Goal: Information Seeking & Learning: Find specific fact

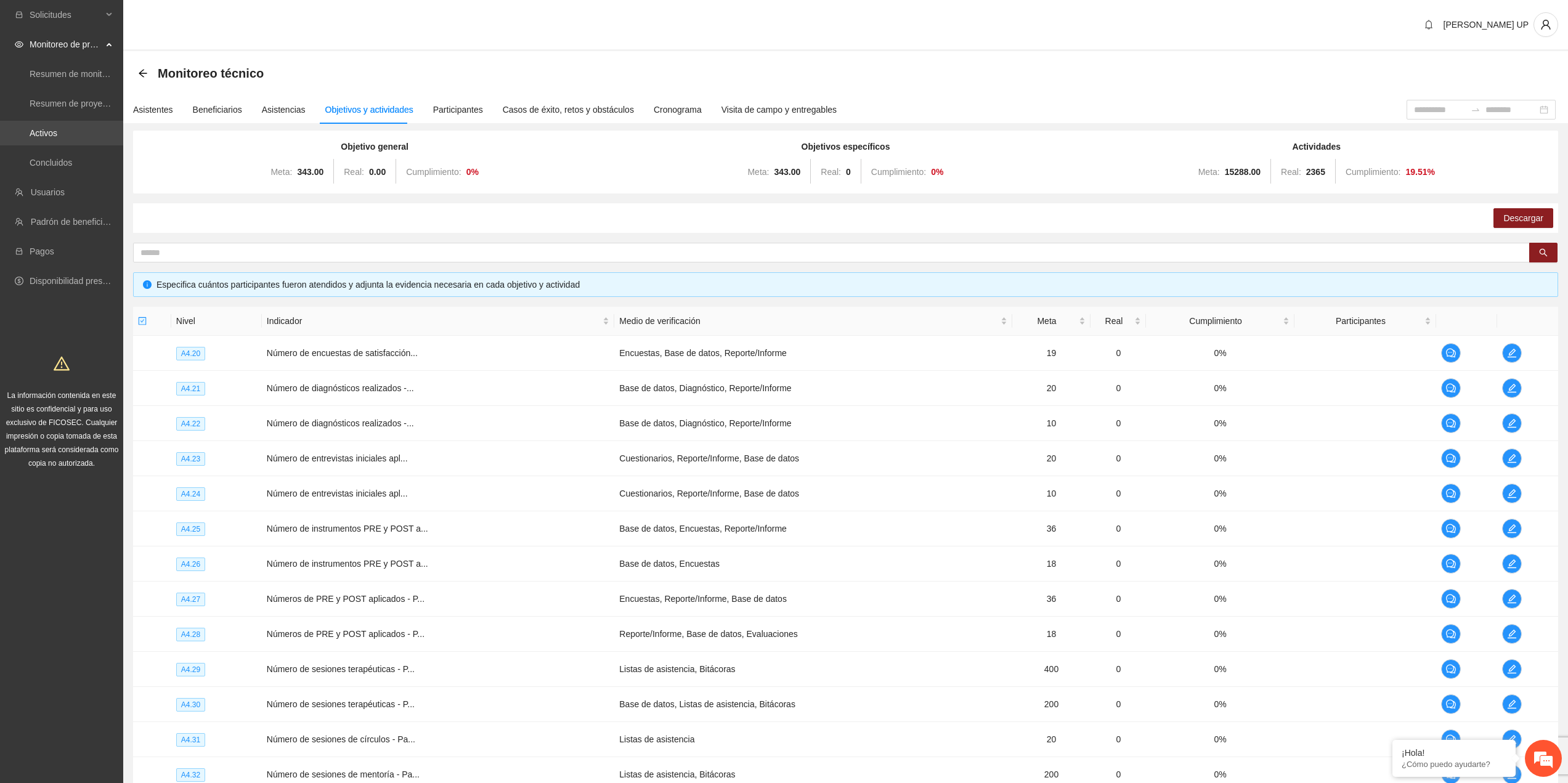
click at [45, 130] on link "Activos" at bounding box center [43, 133] width 28 height 10
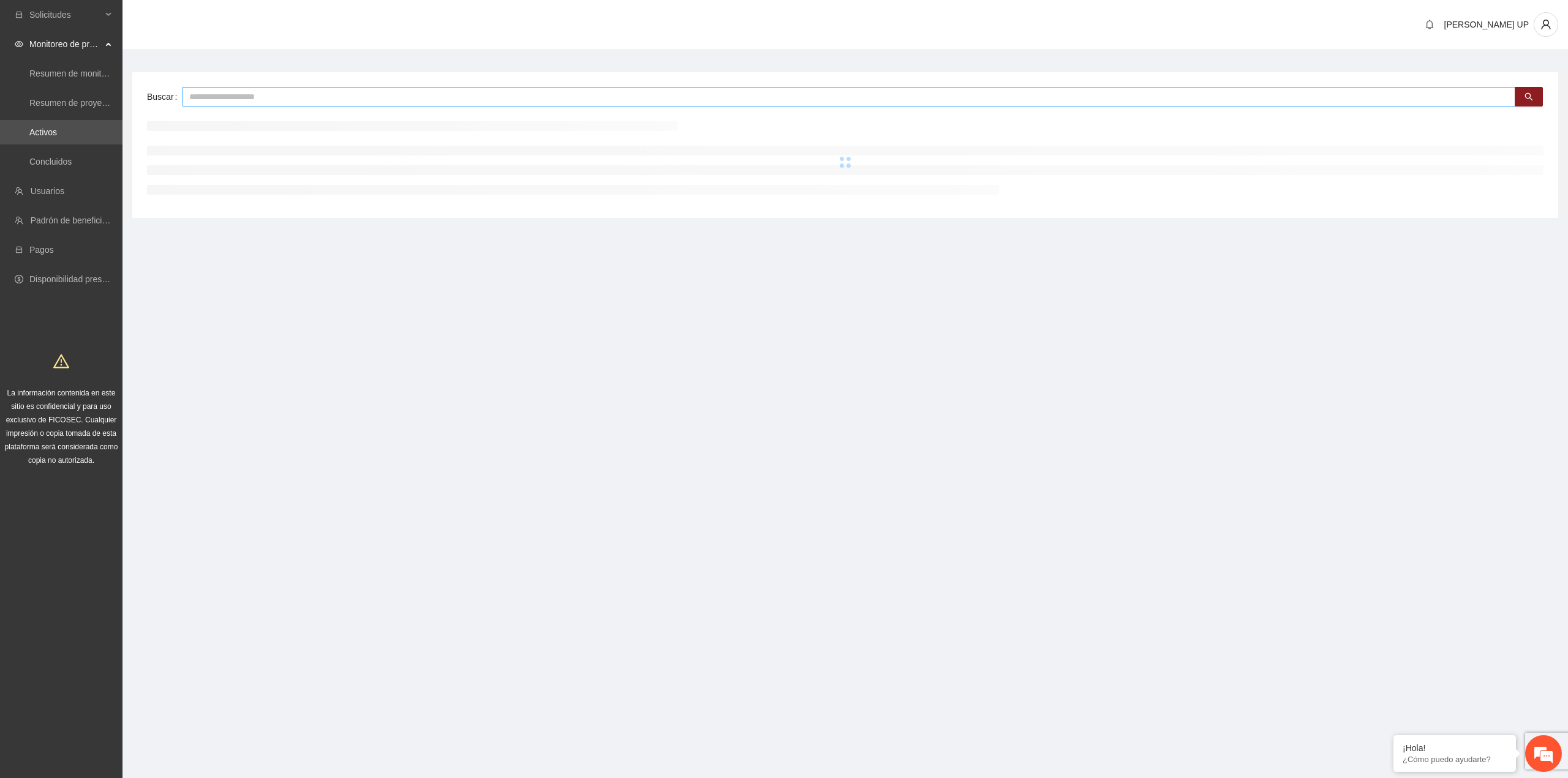
click at [202, 93] on input "text" at bounding box center [848, 96] width 1333 height 20
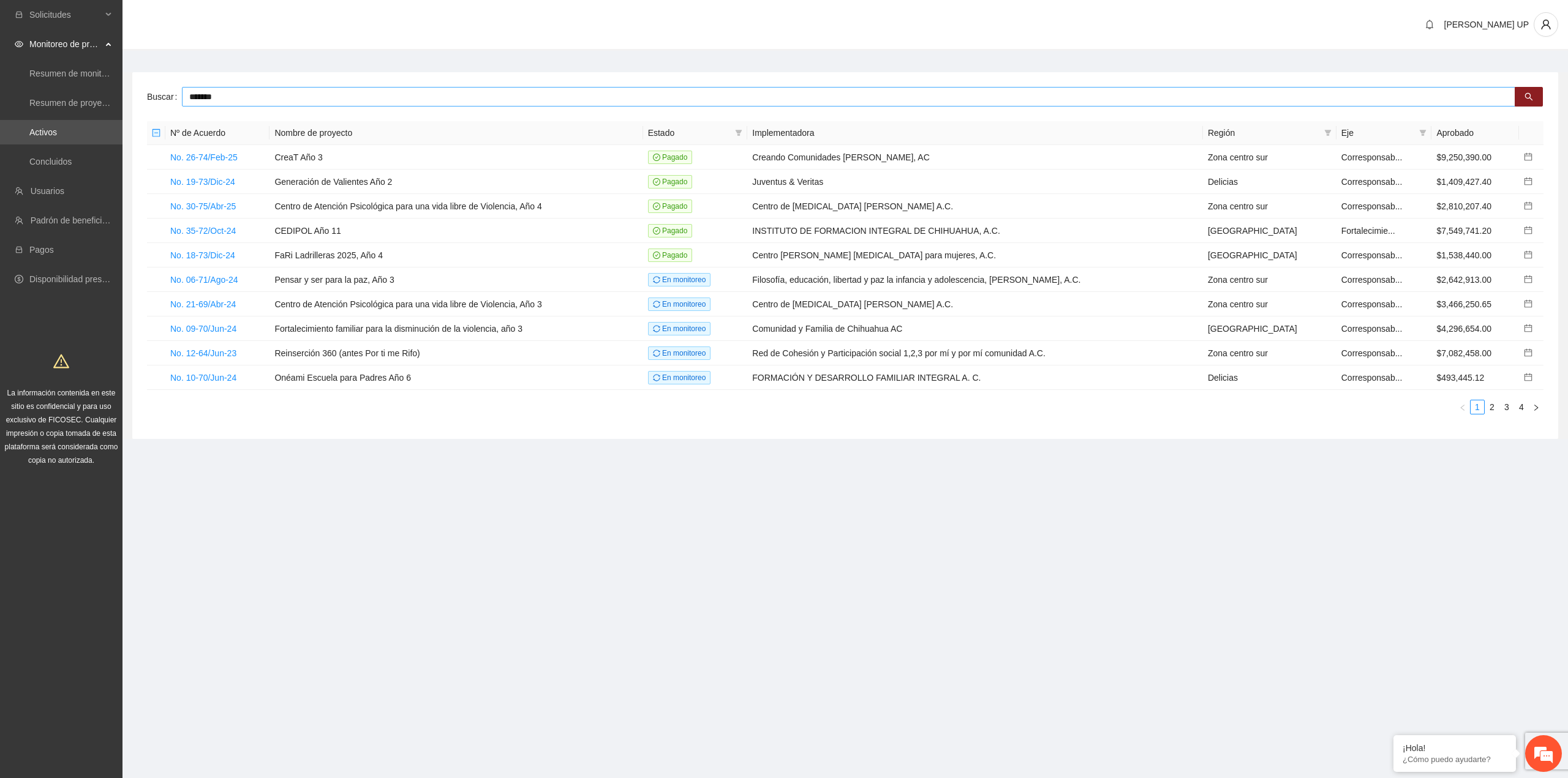
type input "*******"
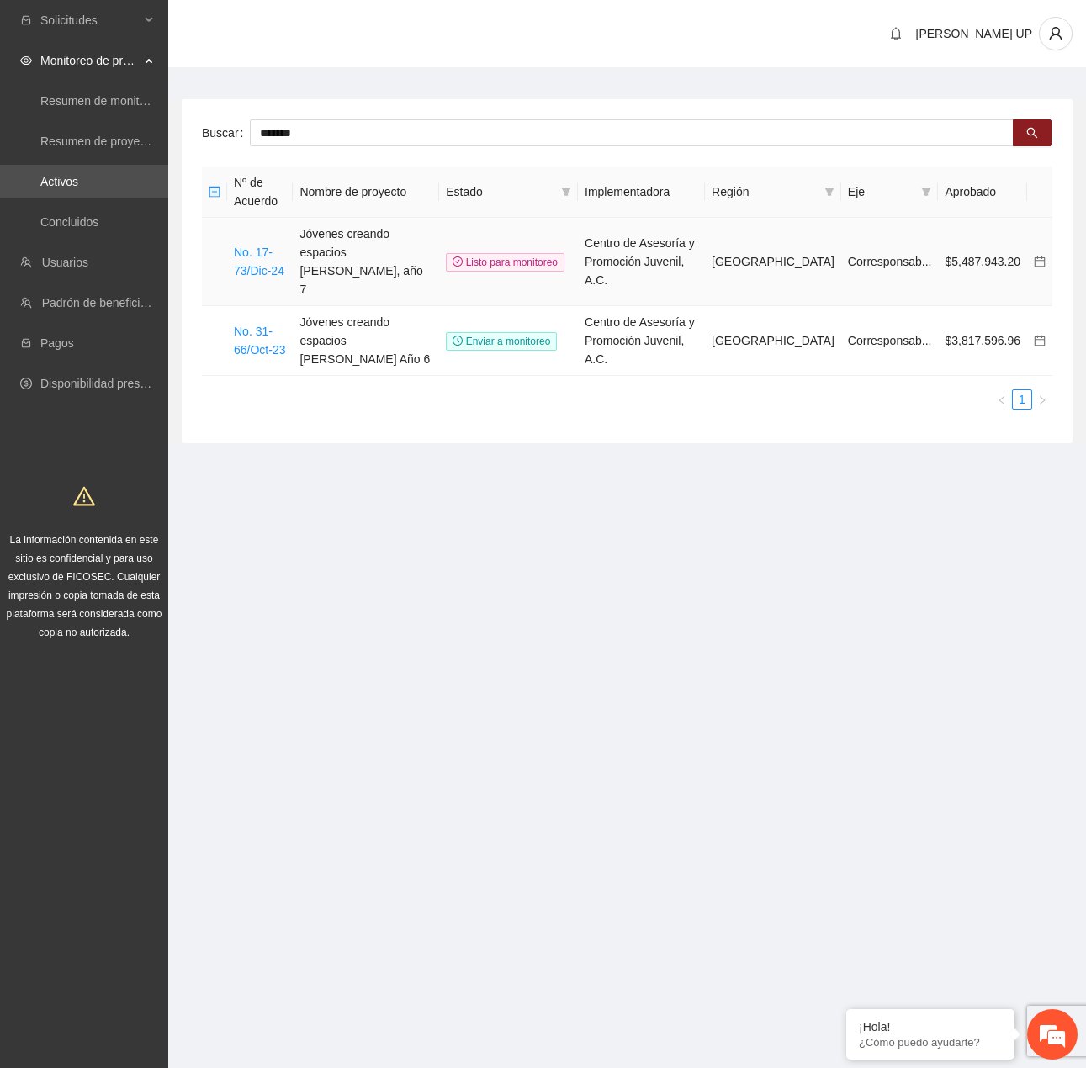
click at [345, 233] on td "Jóvenes creando espacios [PERSON_NAME], año 7" at bounding box center [366, 262] width 146 height 88
click at [339, 244] on td "Jóvenes creando espacios [PERSON_NAME], año 7" at bounding box center [366, 262] width 146 height 88
click at [252, 243] on td "No. 17-73/Dic-24" at bounding box center [260, 262] width 66 height 88
click at [251, 252] on link "No. 17-73/Dic-24" at bounding box center [259, 262] width 50 height 32
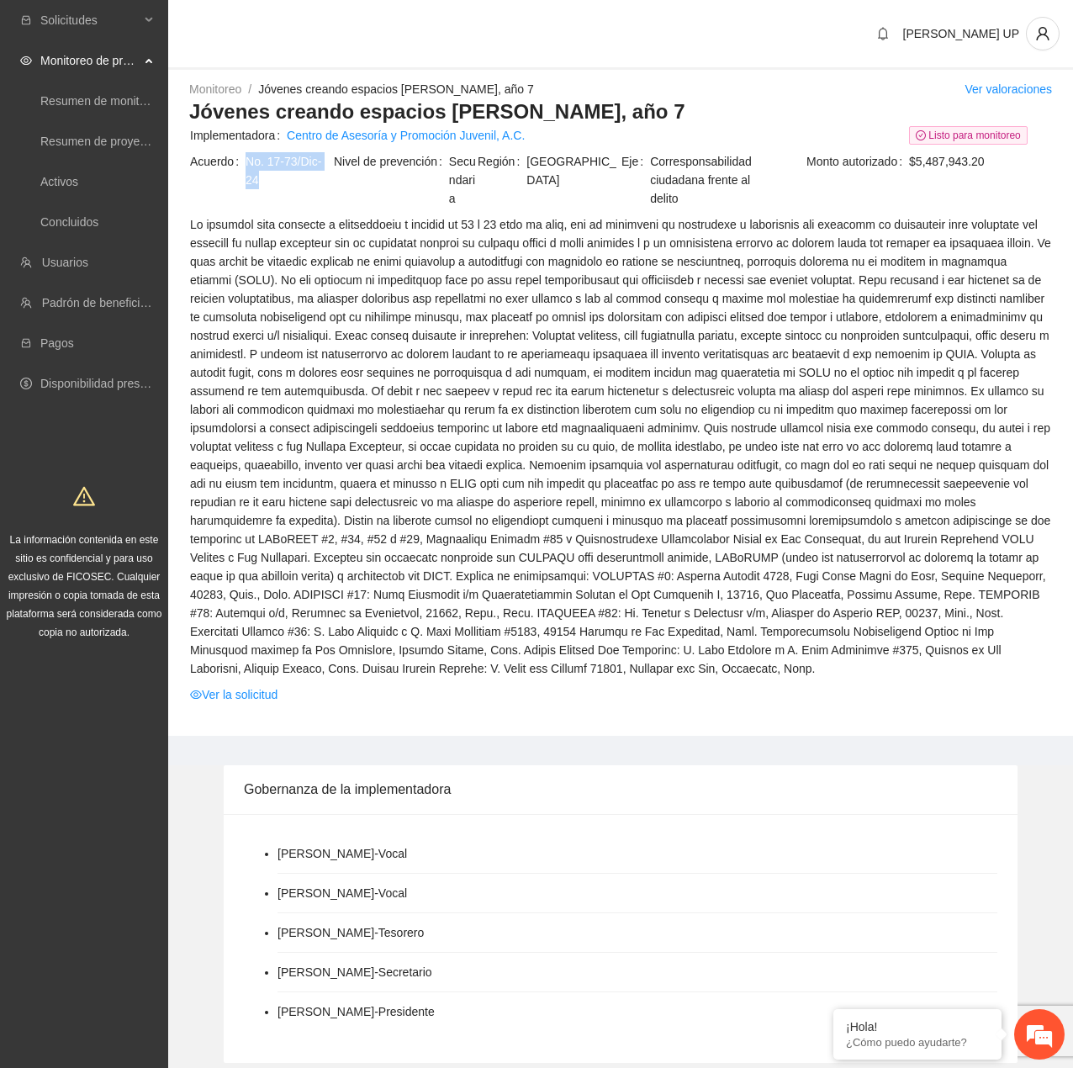
drag, startPoint x: 265, startPoint y: 184, endPoint x: 248, endPoint y: 163, distance: 26.9
click at [248, 163] on span "No. 17-73/Dic-24" at bounding box center [289, 170] width 87 height 37
copy span "No. 17-73/Dic-24"
click at [1015, 99] on h3 "Jóvenes creando espacios [PERSON_NAME], año 7" at bounding box center [620, 111] width 863 height 27
click at [483, 133] on link "Centro de Asesoría y Promoción Juvenil, A.C." at bounding box center [406, 135] width 238 height 19
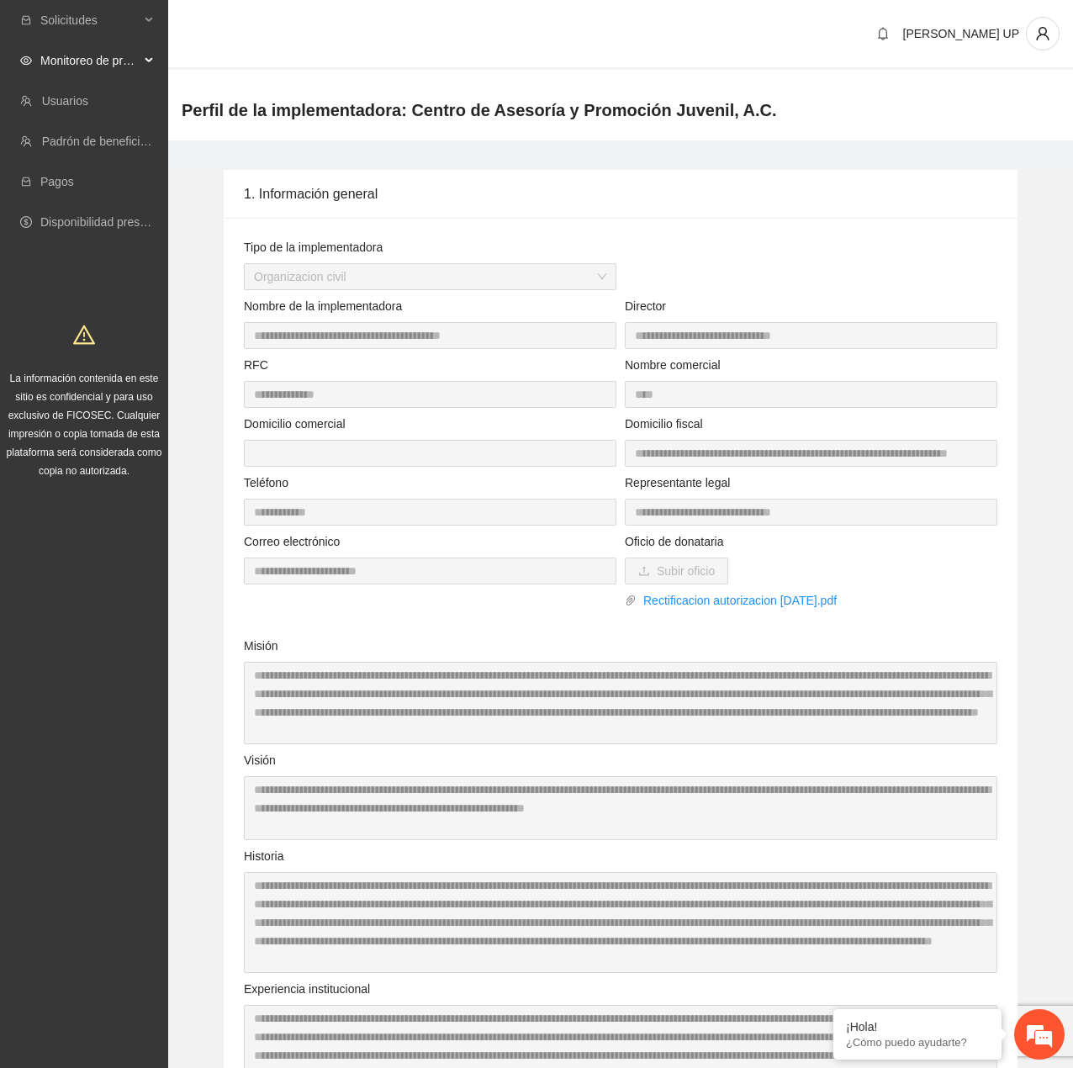
click at [135, 49] on span "Monitoreo de proyectos" at bounding box center [89, 61] width 99 height 34
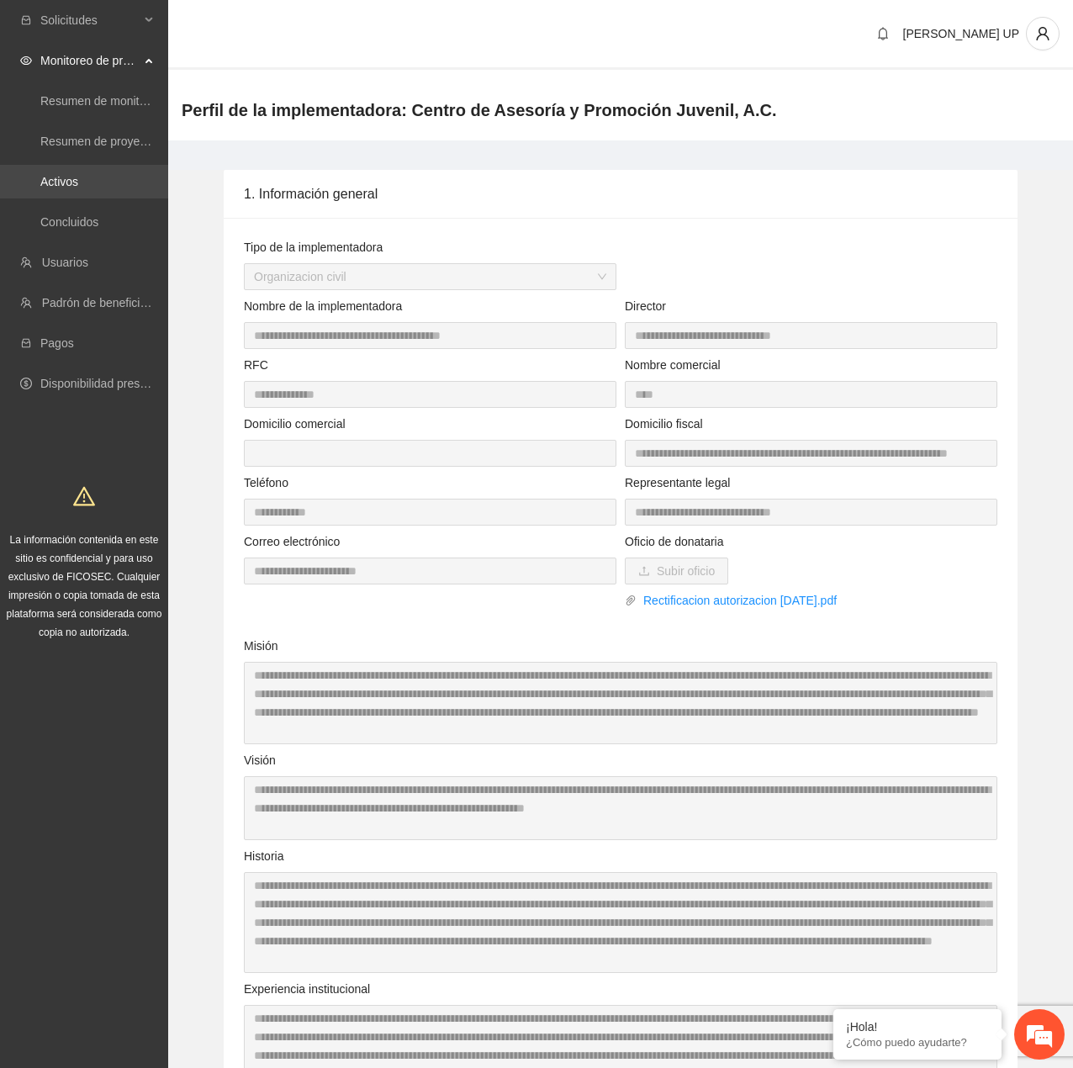
click at [78, 182] on link "Activos" at bounding box center [59, 181] width 38 height 13
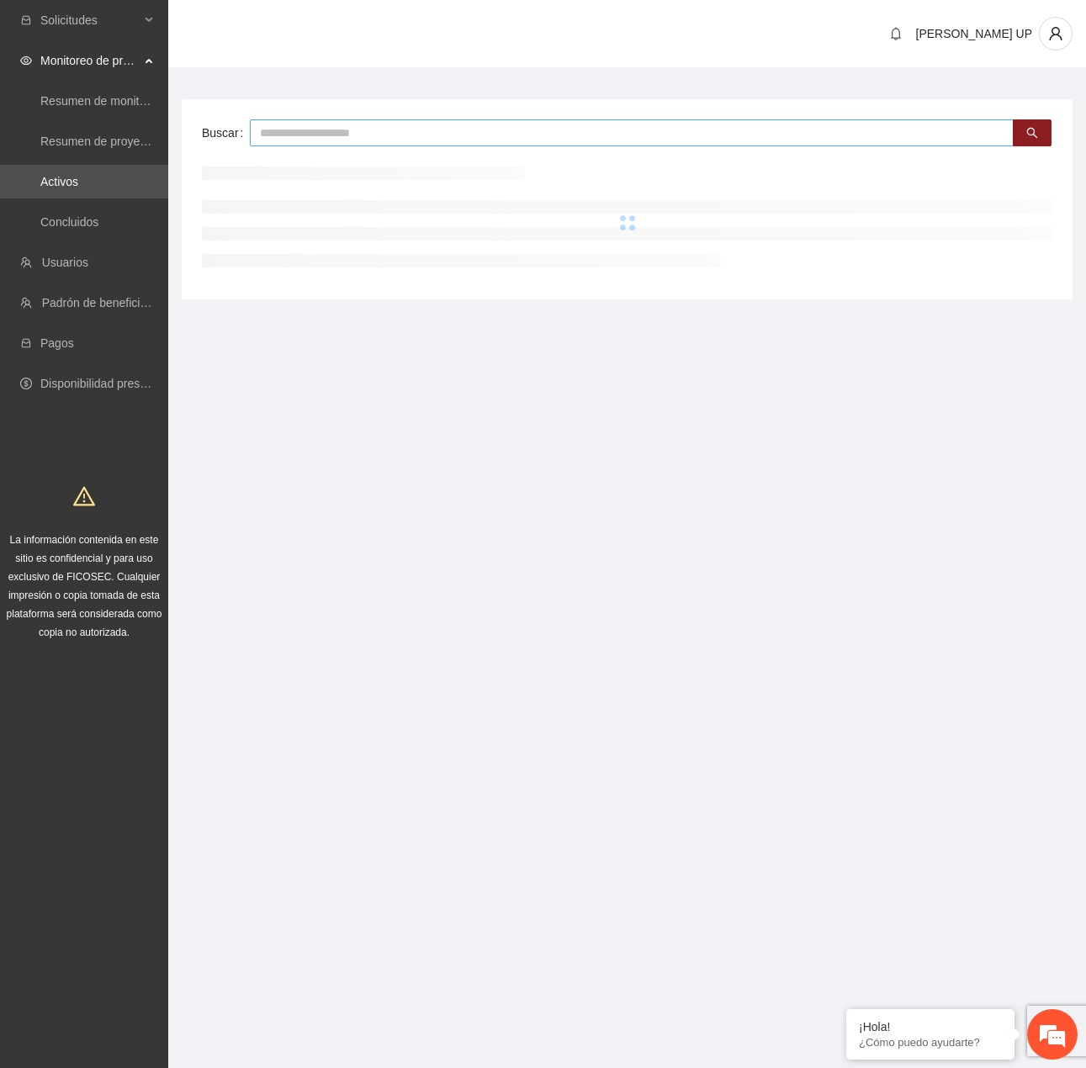
click at [301, 121] on input "text" at bounding box center [632, 132] width 764 height 27
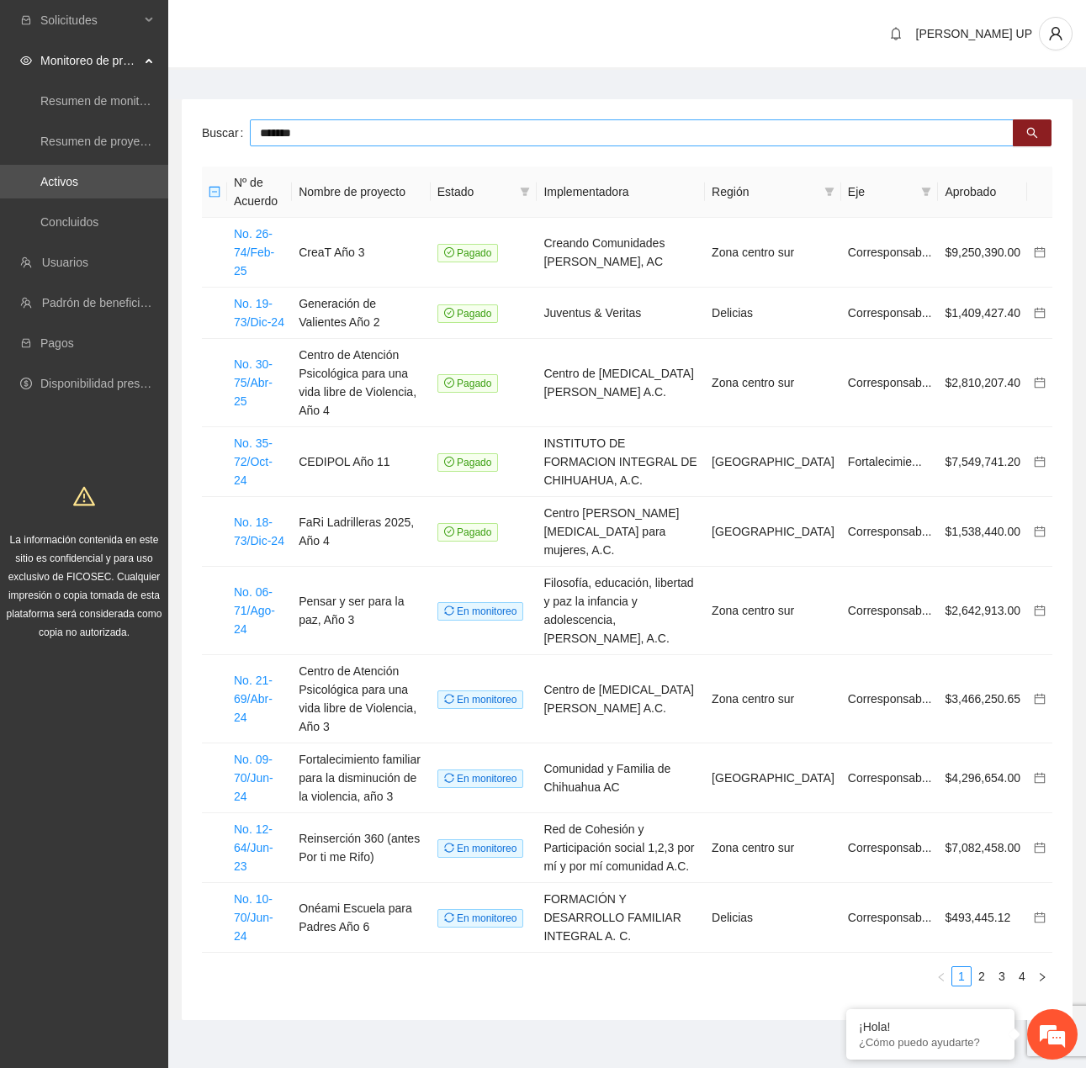
type input "*******"
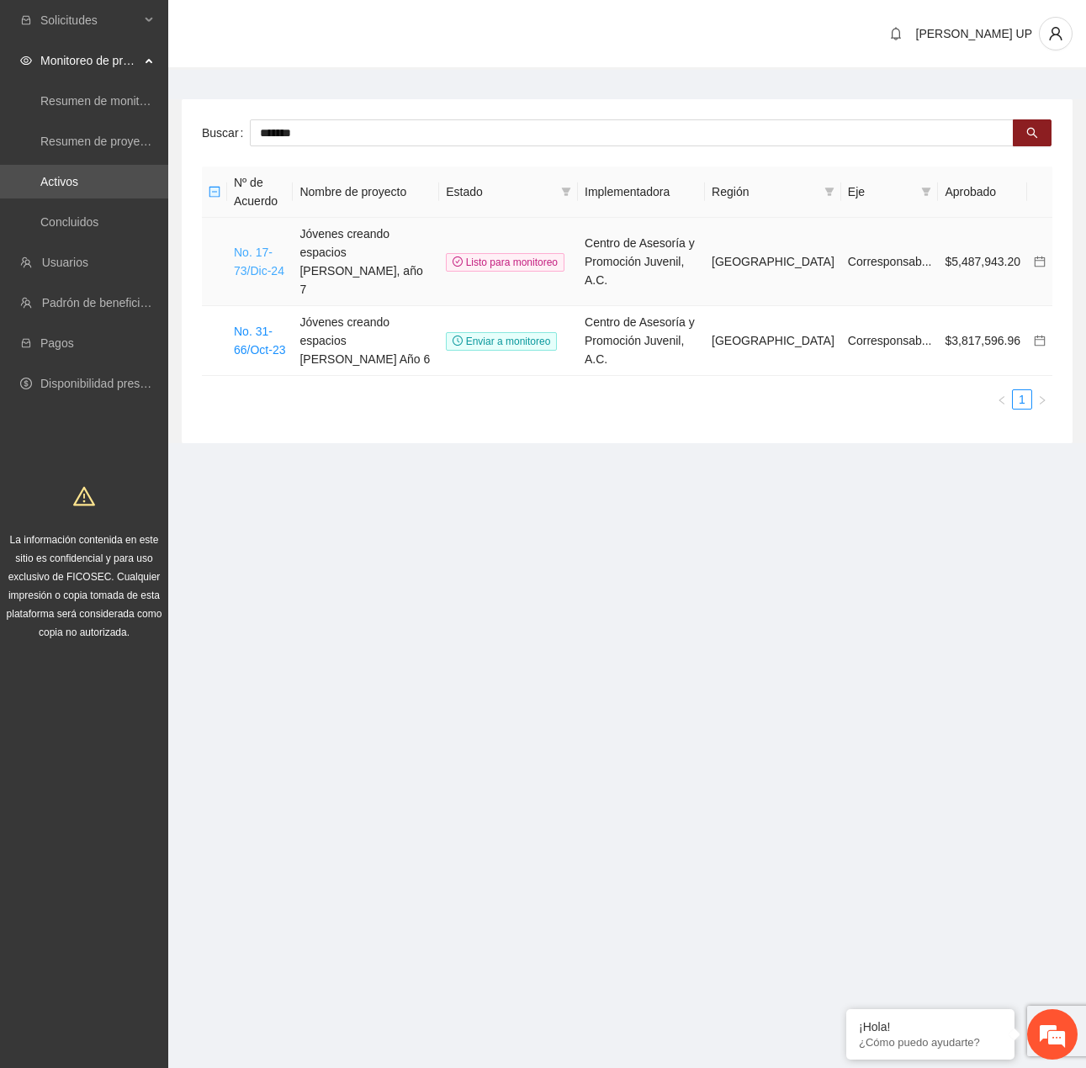
click at [235, 259] on link "No. 17-73/Dic-24" at bounding box center [259, 262] width 50 height 32
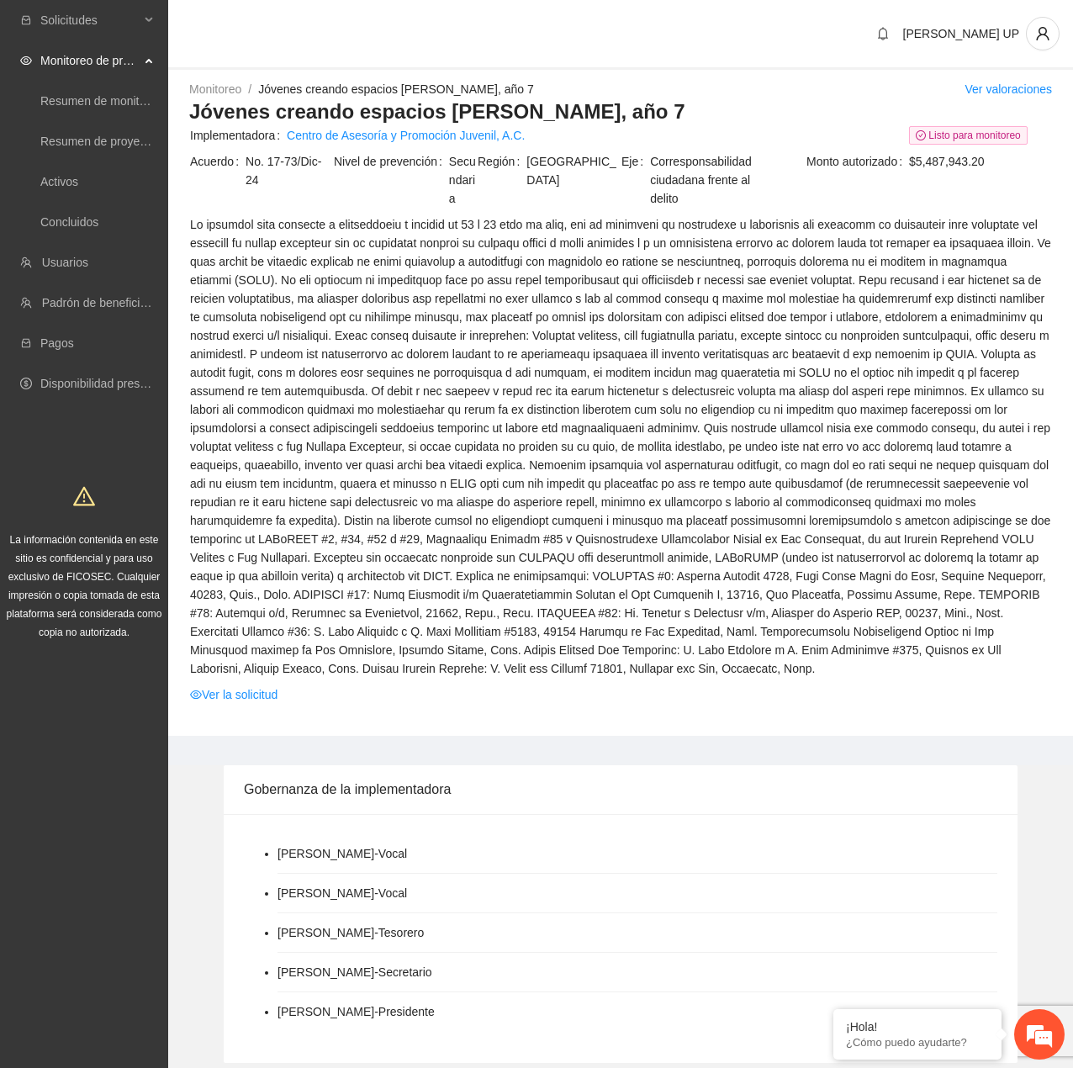
click at [245, 685] on td "Ver la solicitud" at bounding box center [620, 698] width 863 height 26
click at [245, 692] on link "Ver la solicitud" at bounding box center [233, 695] width 87 height 19
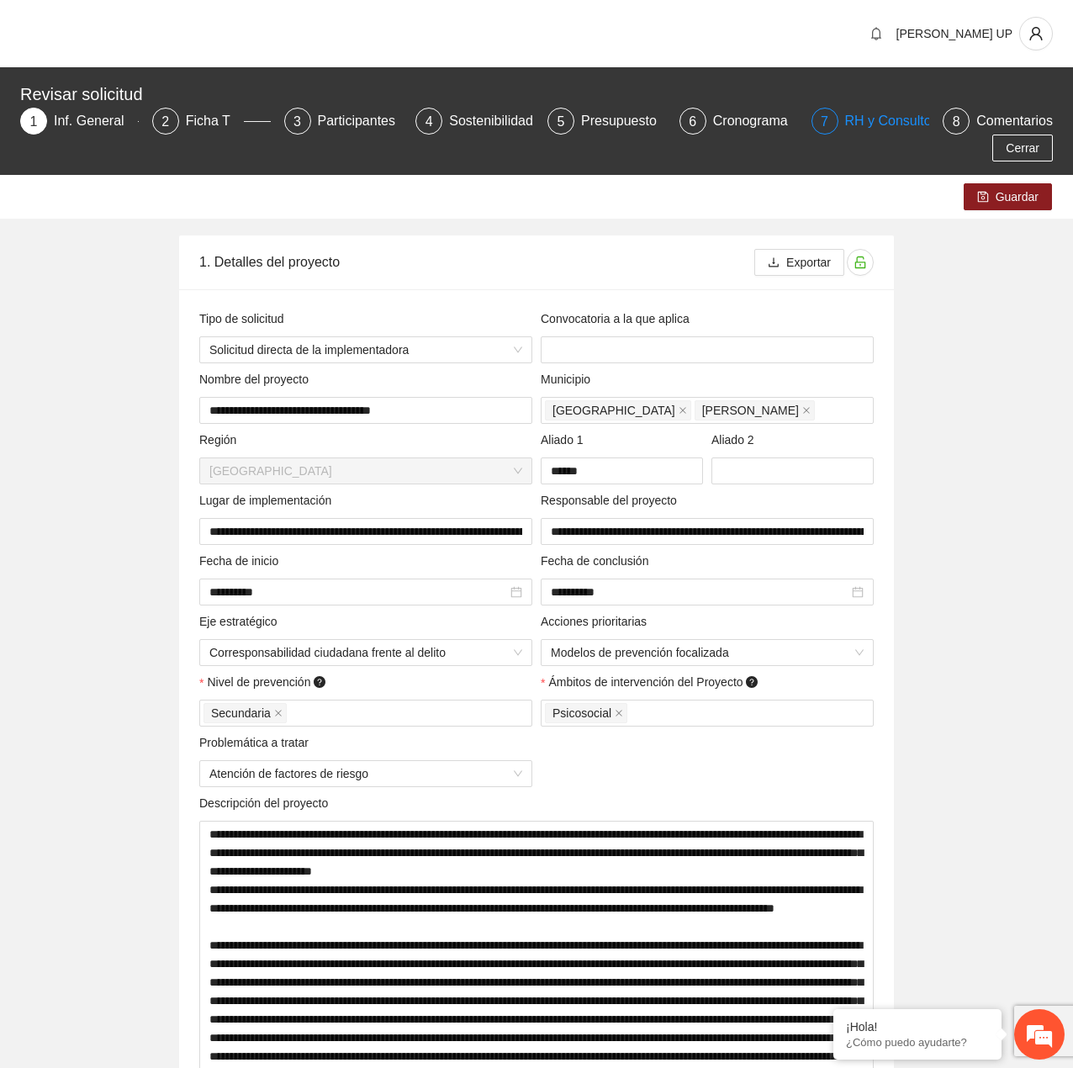
click at [844, 109] on div "7 RH y Consultores" at bounding box center [871, 121] width 119 height 27
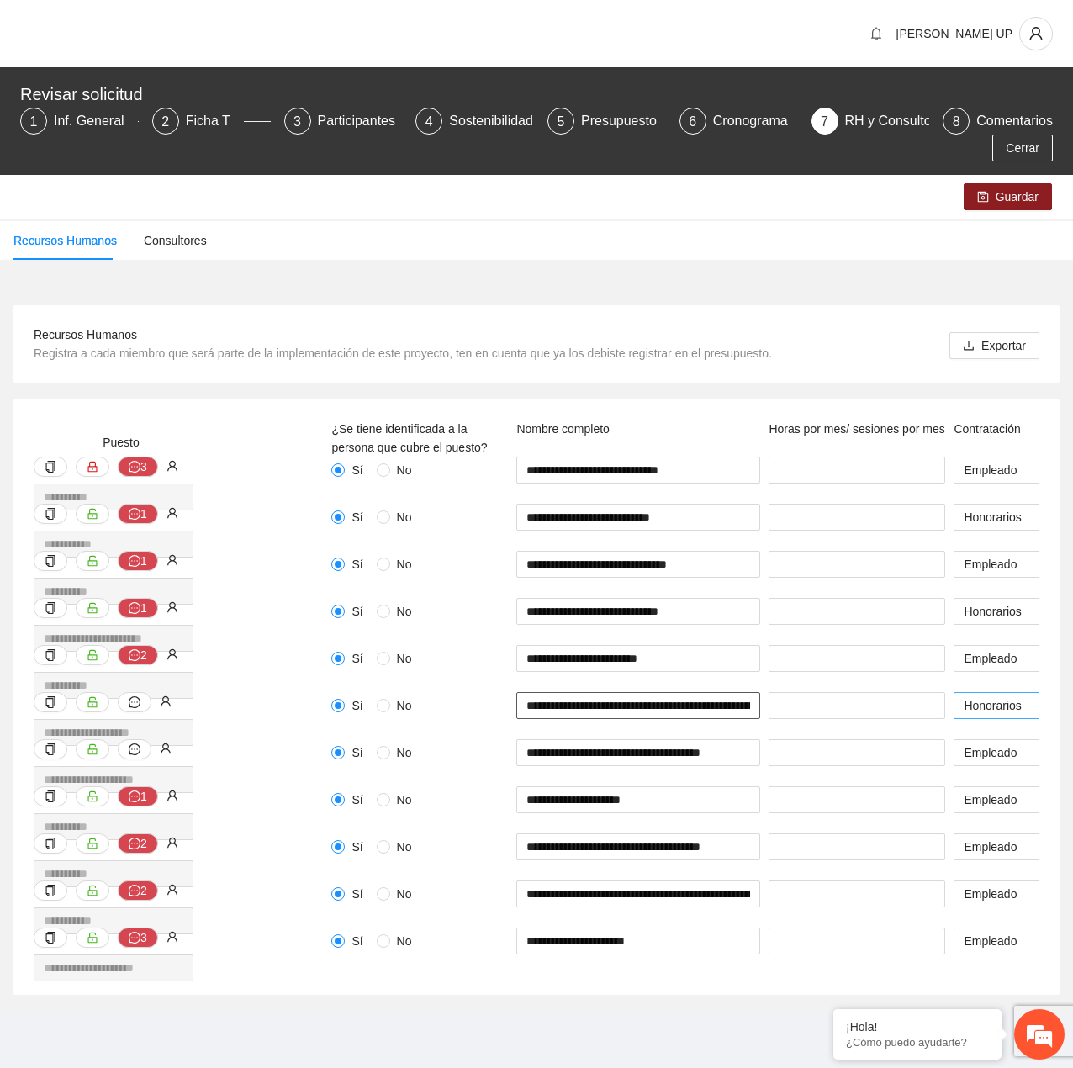
scroll to position [0, 101]
drag, startPoint x: 636, startPoint y: 709, endPoint x: 1017, endPoint y: 706, distance: 381.1
type input "**********"
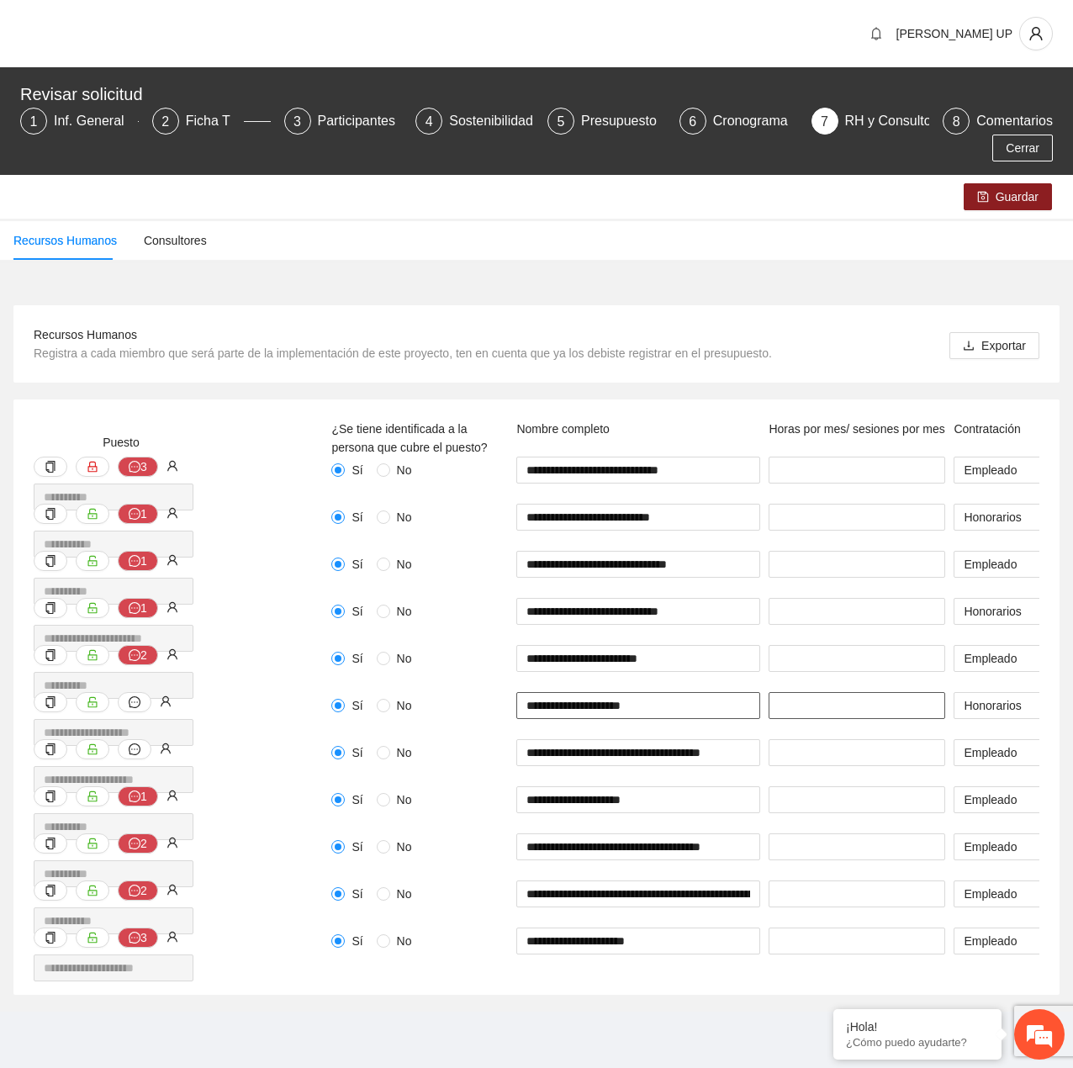
type input "*"
click at [642, 706] on input "**********" at bounding box center [639, 705] width 244 height 27
drag, startPoint x: 594, startPoint y: 707, endPoint x: 860, endPoint y: 698, distance: 266.0
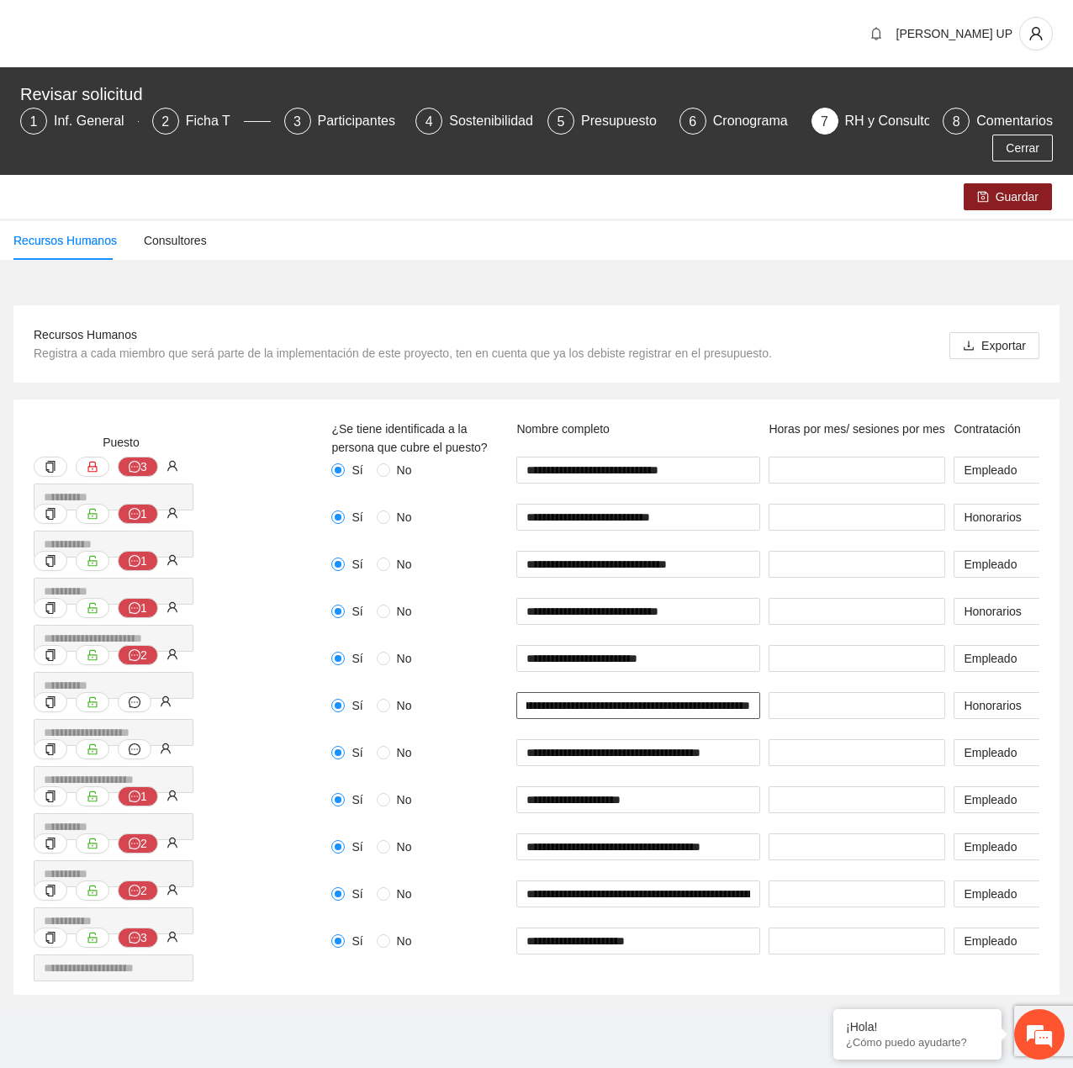
type input "**********"
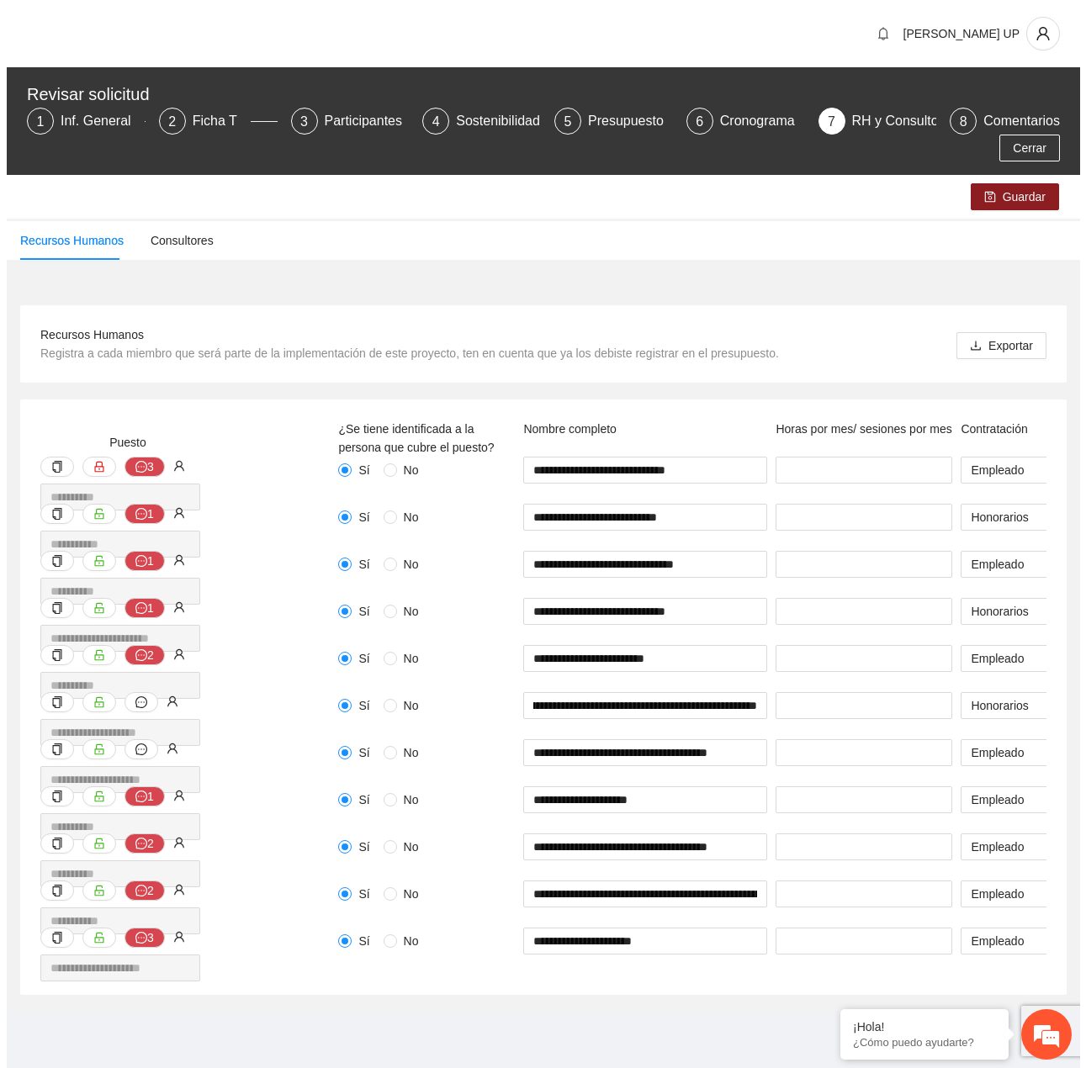
scroll to position [0, 0]
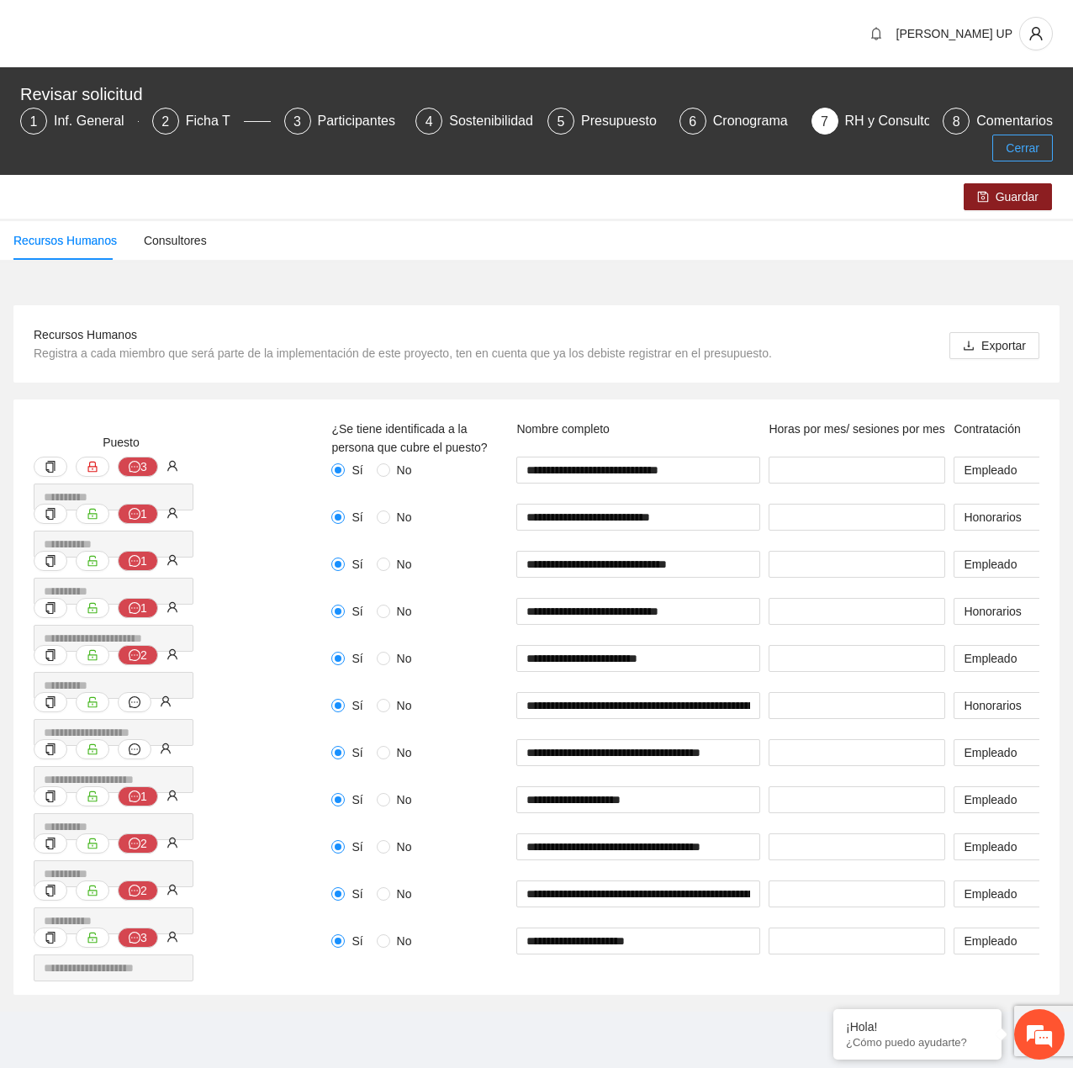
click at [1013, 151] on span "Cerrar" at bounding box center [1023, 148] width 34 height 19
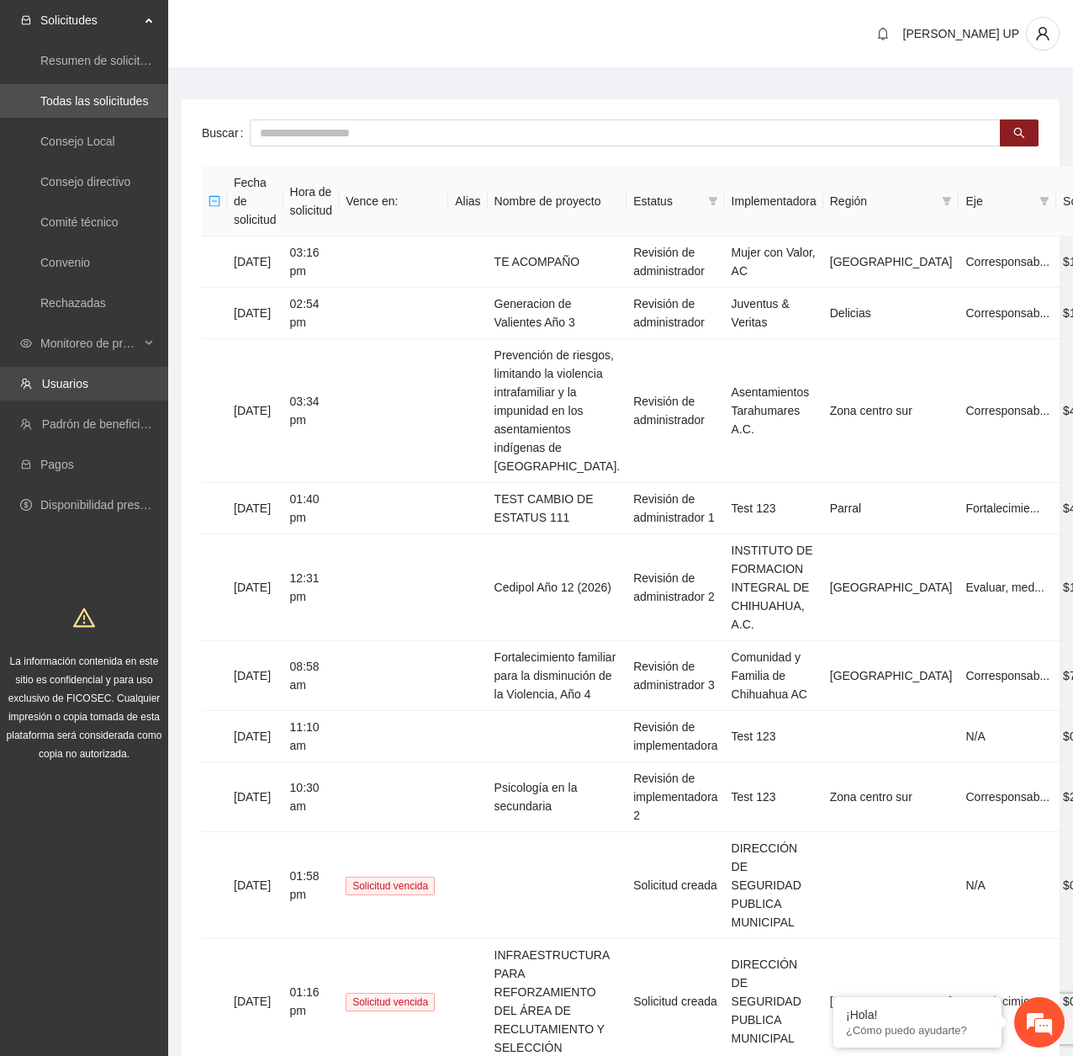
click at [88, 385] on link "Usuarios" at bounding box center [65, 383] width 46 height 13
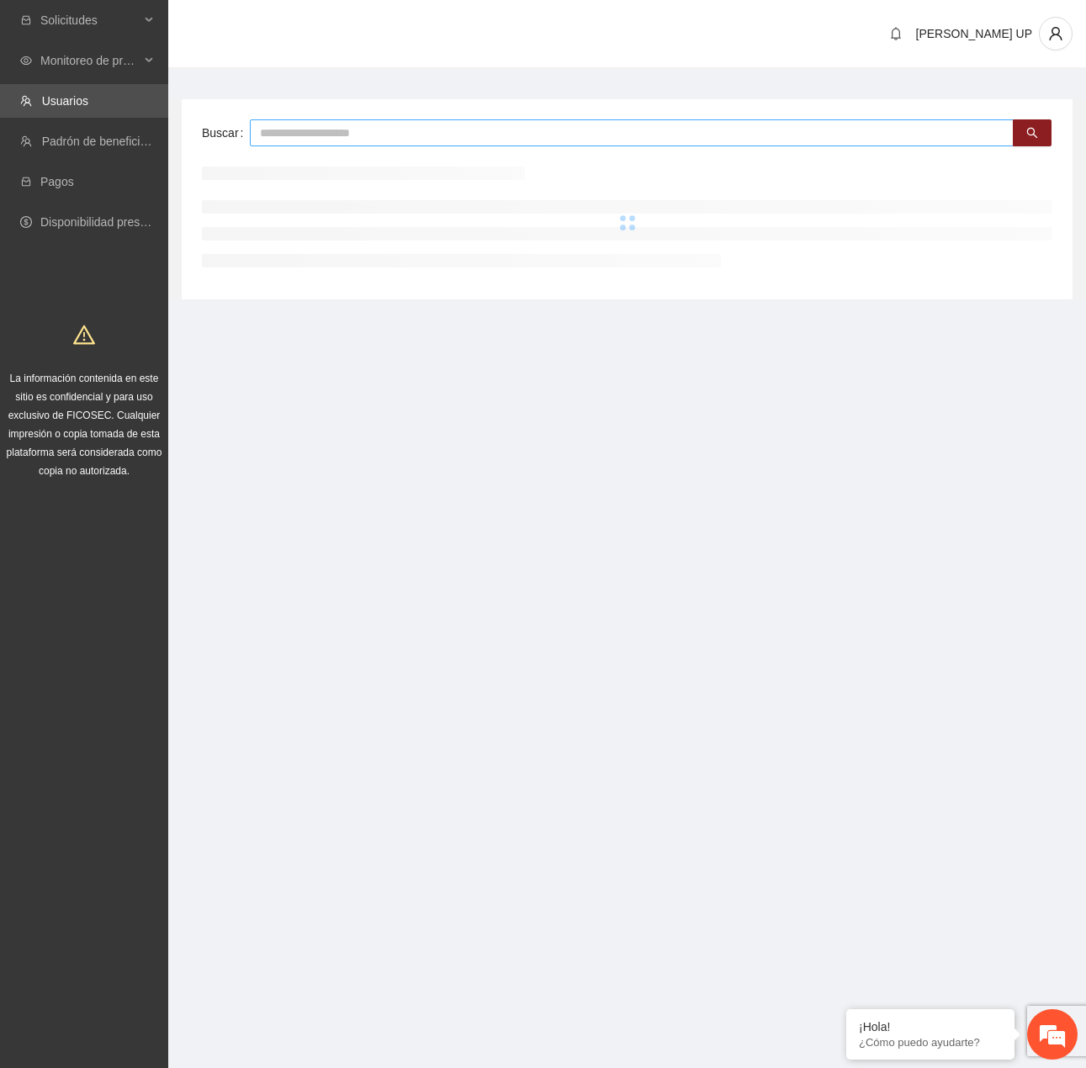
click at [332, 134] on input "text" at bounding box center [632, 132] width 764 height 27
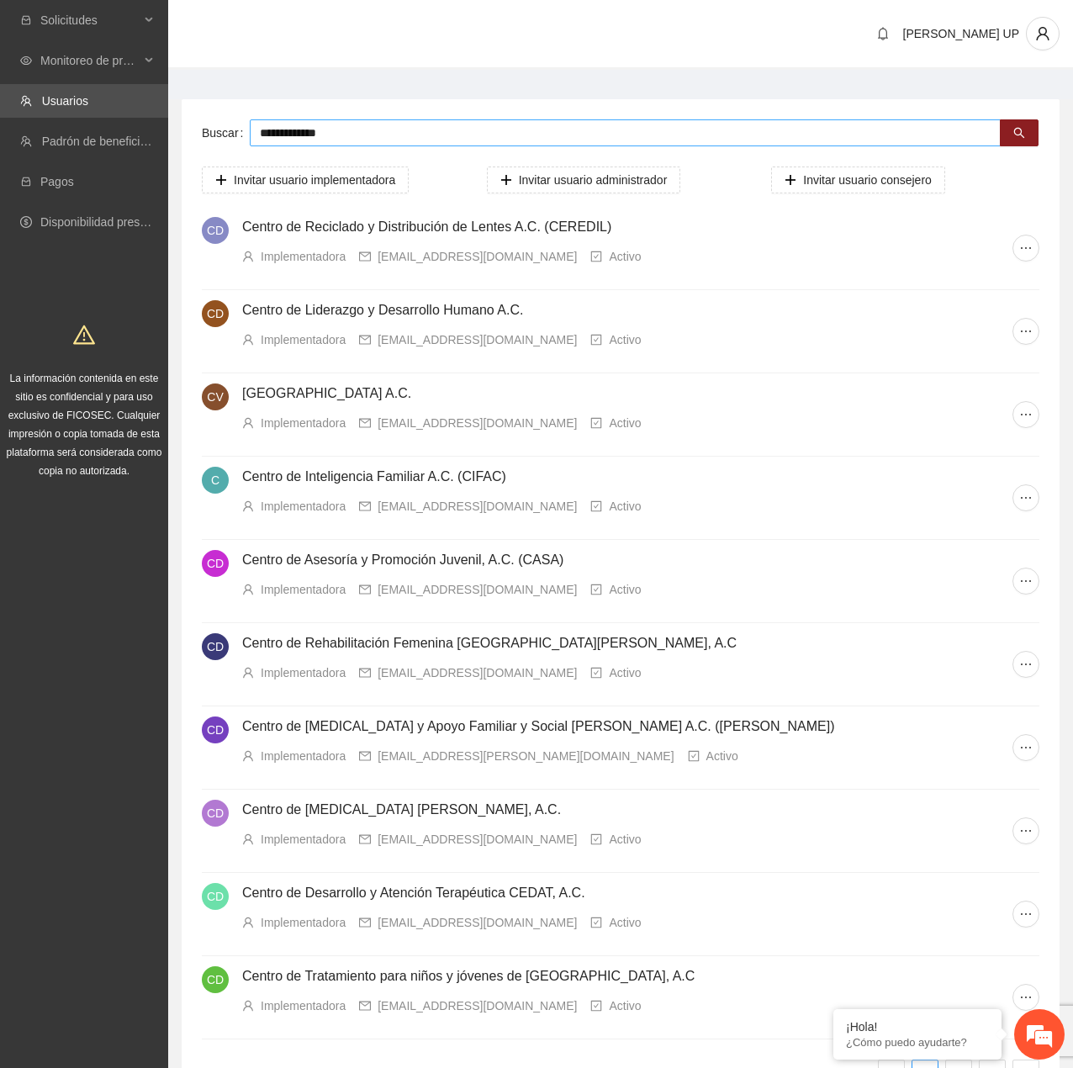
type input "**********"
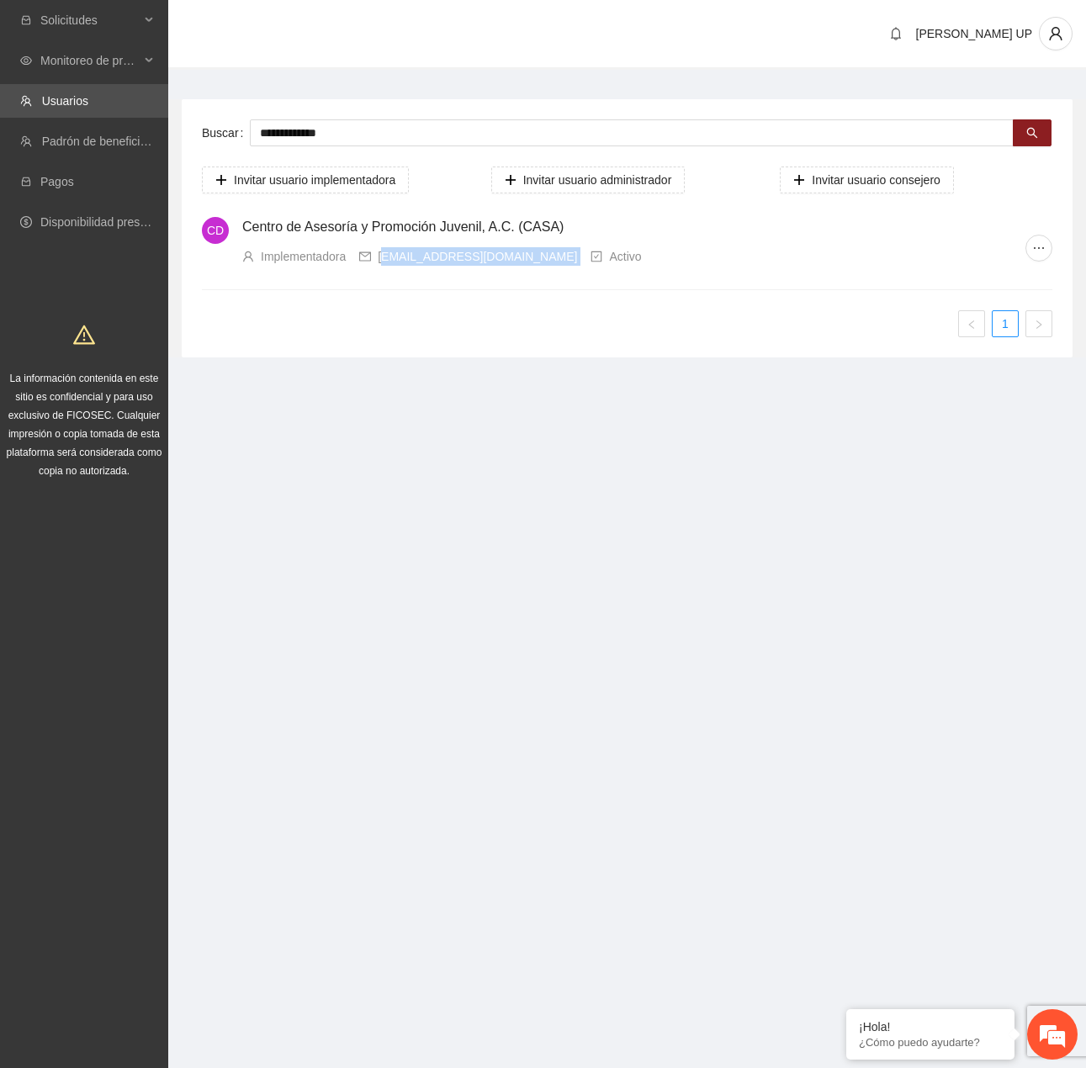
drag, startPoint x: 524, startPoint y: 257, endPoint x: 383, endPoint y: 260, distance: 141.4
click at [383, 260] on div "Implementadora [EMAIL_ADDRESS][DOMAIN_NAME] Activo" at bounding box center [633, 256] width 783 height 19
drag, startPoint x: 378, startPoint y: 258, endPoint x: 518, endPoint y: 257, distance: 140.5
click at [518, 257] on div "[EMAIL_ADDRESS][DOMAIN_NAME]" at bounding box center [468, 256] width 218 height 19
copy div "[EMAIL_ADDRESS][DOMAIN_NAME]"
